Goal: Task Accomplishment & Management: Manage account settings

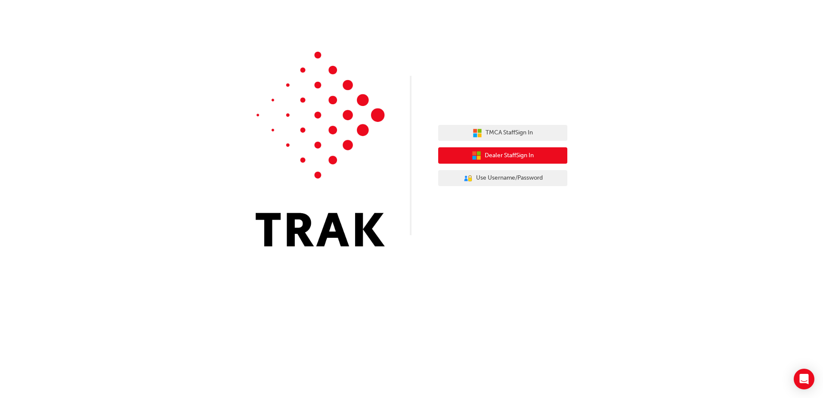
click at [533, 155] on span "Dealer Staff Sign In" at bounding box center [509, 156] width 49 height 10
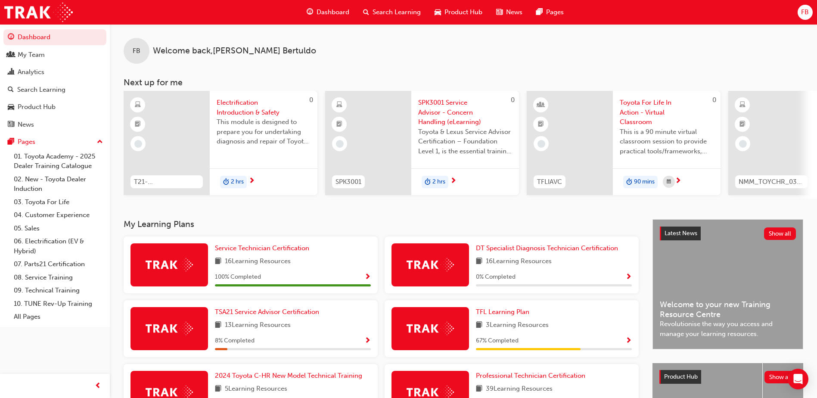
click at [810, 19] on button "FB" at bounding box center [804, 12] width 15 height 15
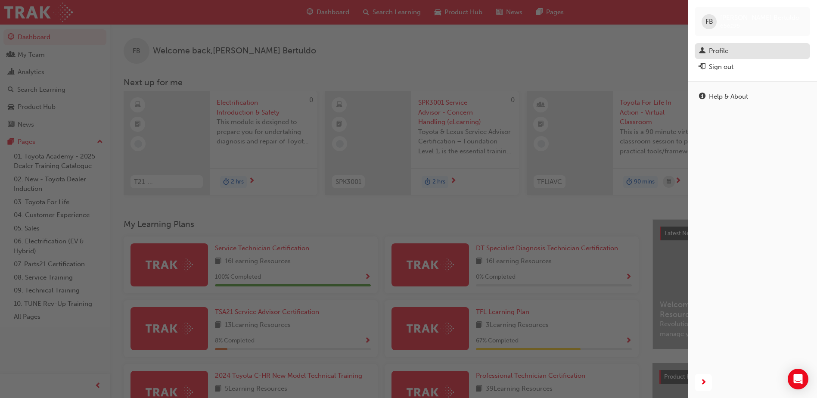
click at [746, 50] on div "Profile" at bounding box center [752, 51] width 107 height 11
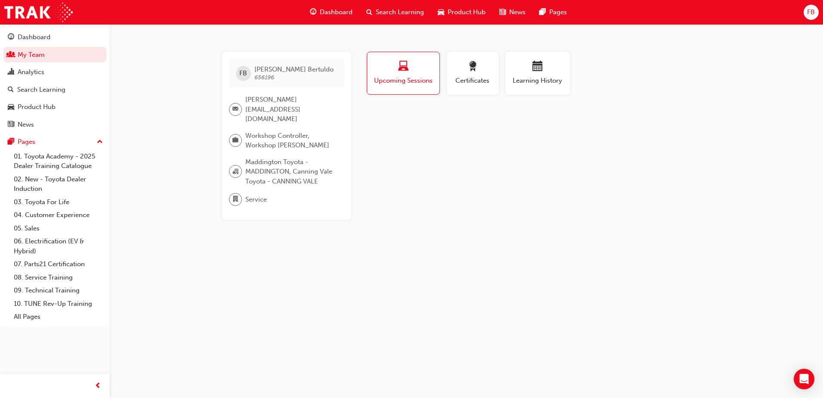
click at [735, 136] on div "FB [PERSON_NAME] 656196 [PERSON_NAME][EMAIL_ADDRESS][DOMAIN_NAME] Workshop Cont…" at bounding box center [411, 199] width 823 height 398
